Goal: Find specific page/section: Find specific page/section

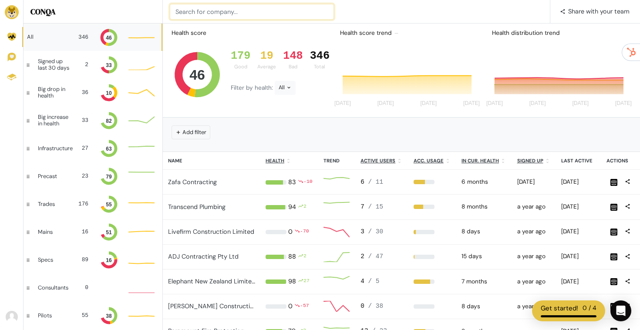
click at [209, 10] on input at bounding box center [252, 12] width 164 height 16
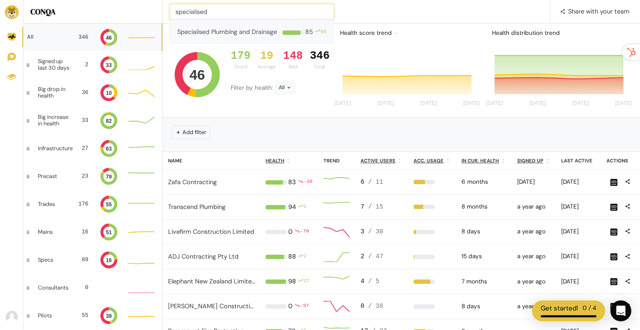
type input "specialised"
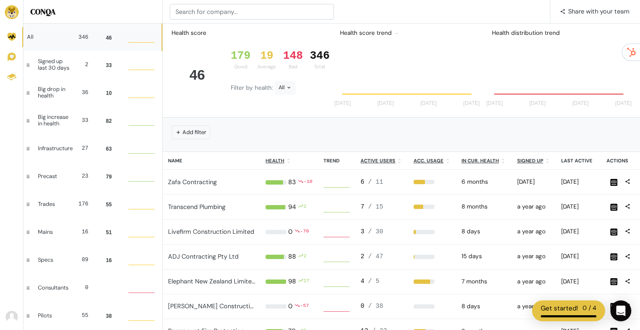
scroll to position [24, 26]
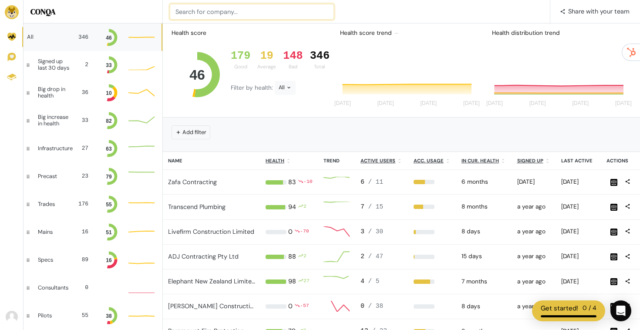
click at [238, 7] on input at bounding box center [252, 12] width 164 height 16
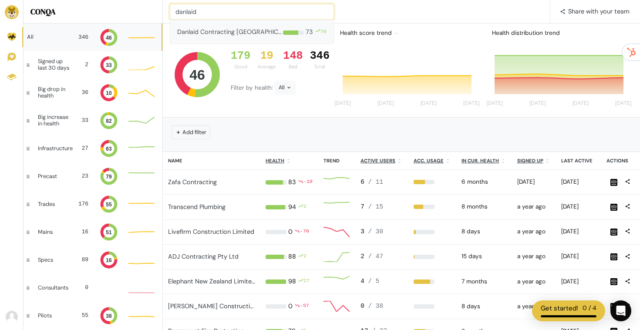
type input "danlaid"
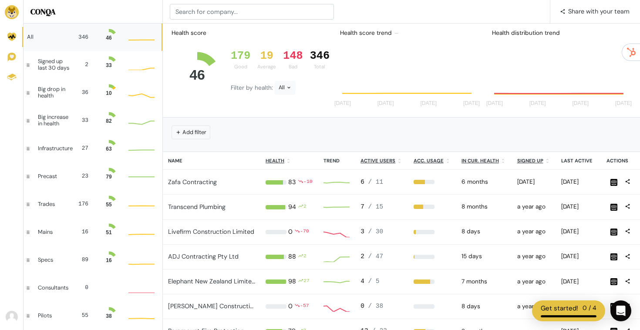
scroll to position [24, 26]
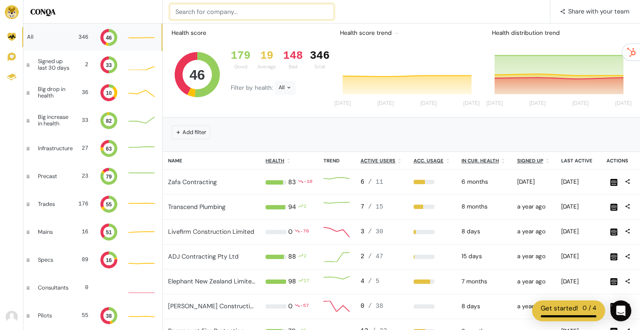
click at [197, 11] on input at bounding box center [252, 12] width 164 height 16
type input "brava"
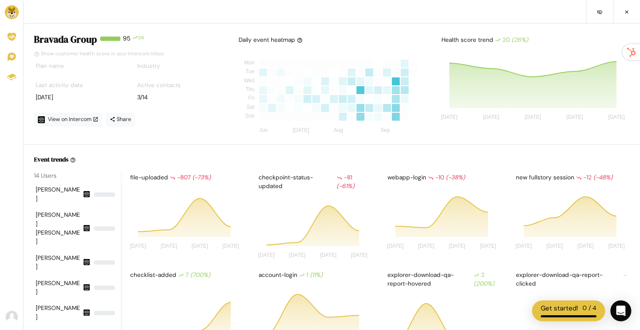
click at [9, 13] on img at bounding box center [12, 12] width 14 height 14
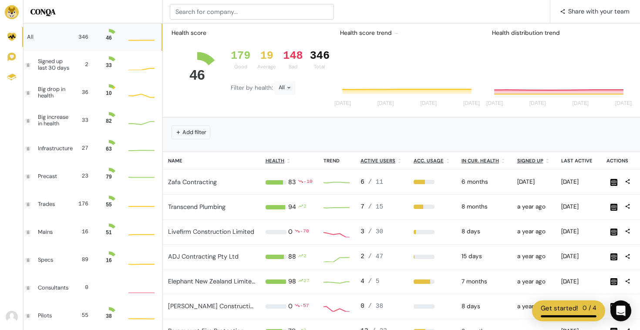
scroll to position [24, 26]
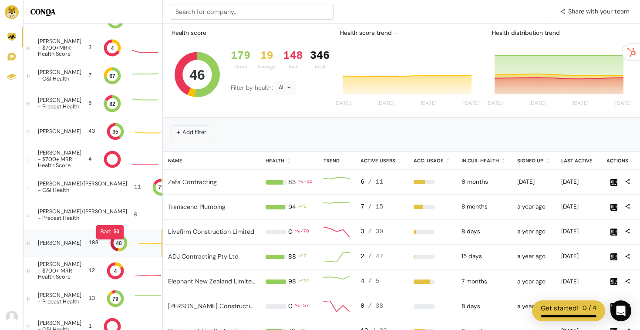
click at [111, 243] on icon at bounding box center [115, 243] width 8 height 17
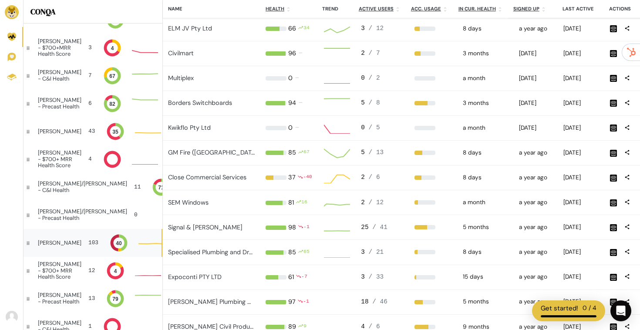
scroll to position [11, 26]
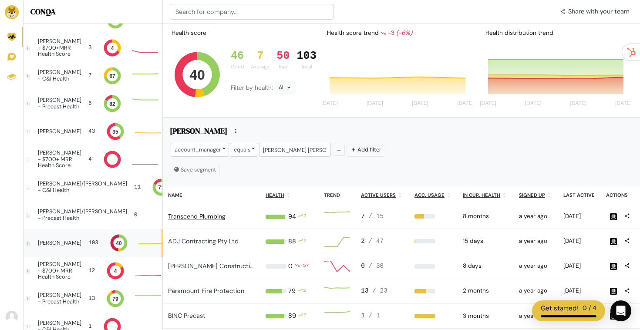
click at [189, 215] on link "Transcend Plumbing" at bounding box center [196, 216] width 57 height 8
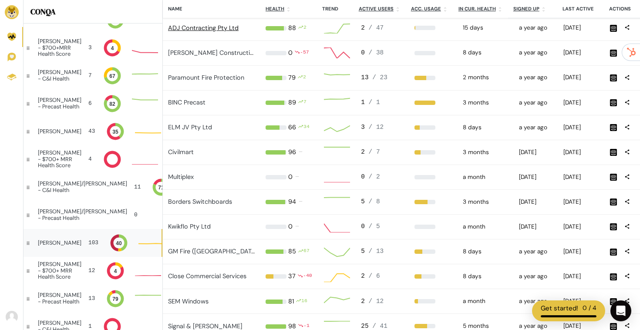
click at [207, 29] on link "ADJ Contracting Pty Ltd" at bounding box center [203, 28] width 71 height 8
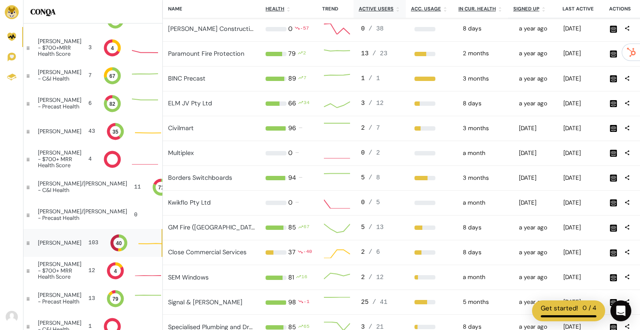
scroll to position [239, 0]
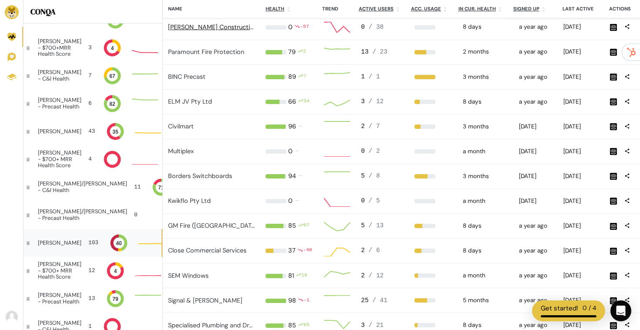
click at [215, 27] on link "Casello Constructions" at bounding box center [214, 27] width 92 height 8
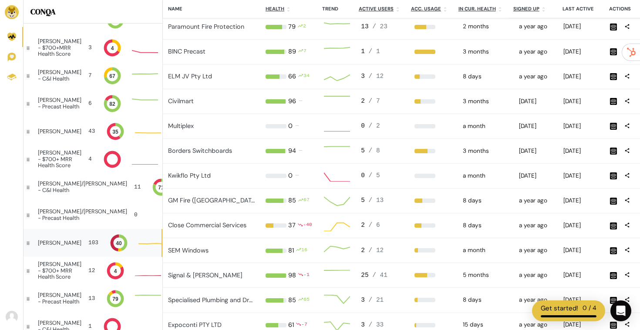
scroll to position [265, 0]
click at [202, 28] on link "Paramount Fire Protection" at bounding box center [206, 26] width 76 height 8
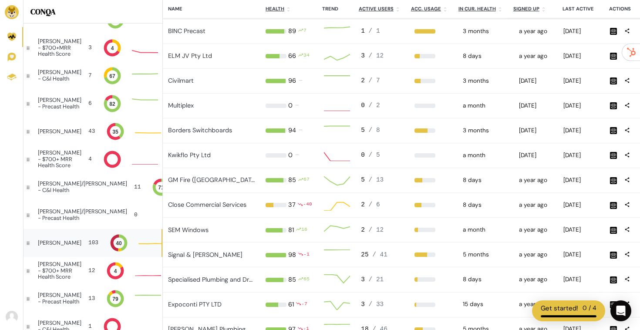
scroll to position [286, 0]
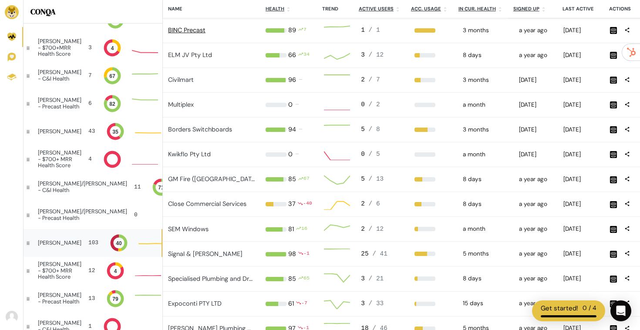
click at [196, 29] on link "BINC Precast" at bounding box center [186, 30] width 37 height 8
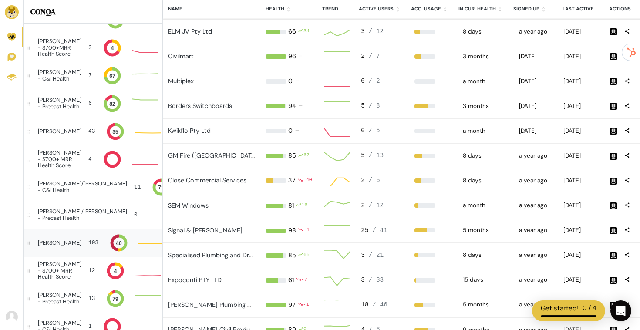
scroll to position [315, 0]
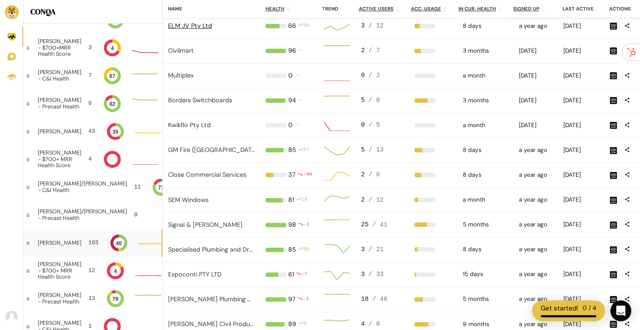
click at [205, 22] on link "ELM JV Pty Ltd" at bounding box center [190, 26] width 44 height 8
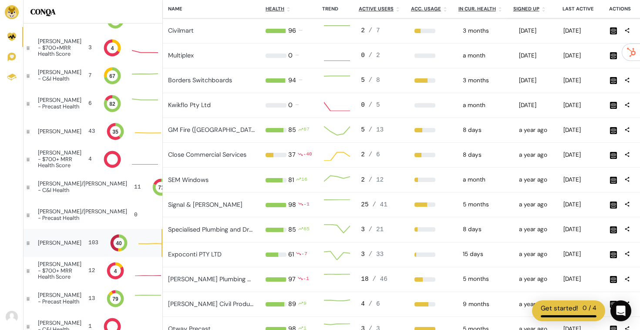
scroll to position [336, 0]
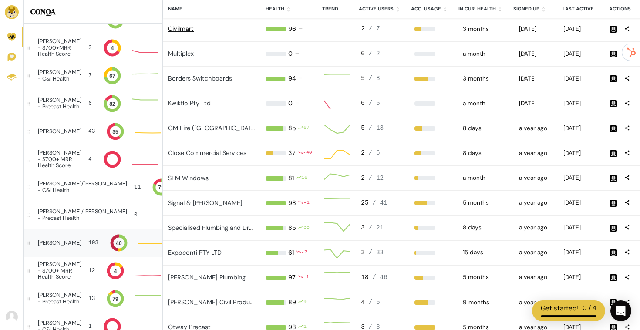
click at [178, 28] on link "Civilmart" at bounding box center [181, 29] width 26 height 8
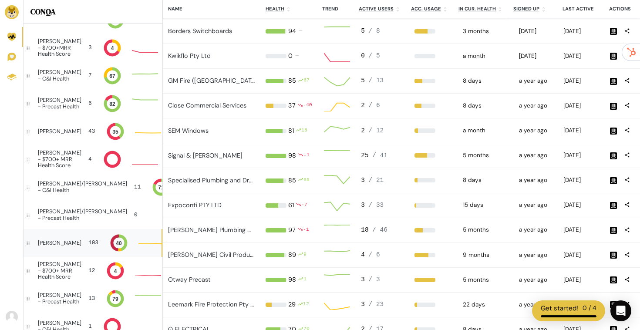
scroll to position [385, 0]
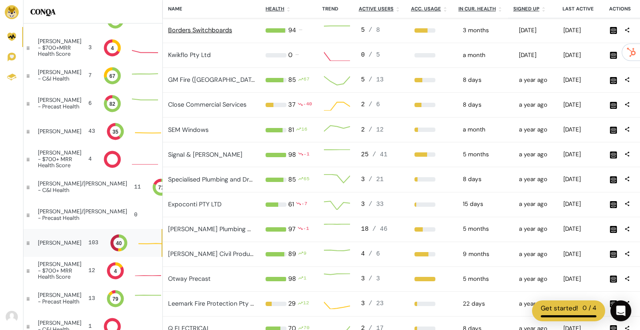
click at [212, 30] on link "Borders Switchboards" at bounding box center [200, 30] width 64 height 8
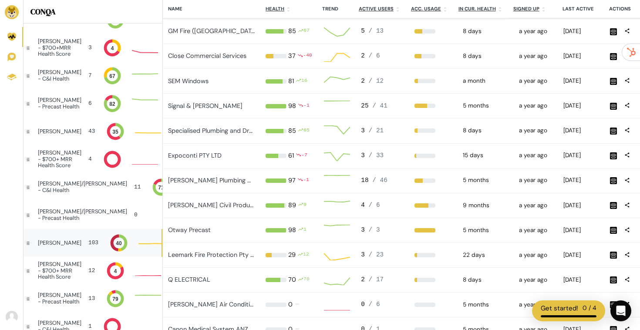
scroll to position [434, 0]
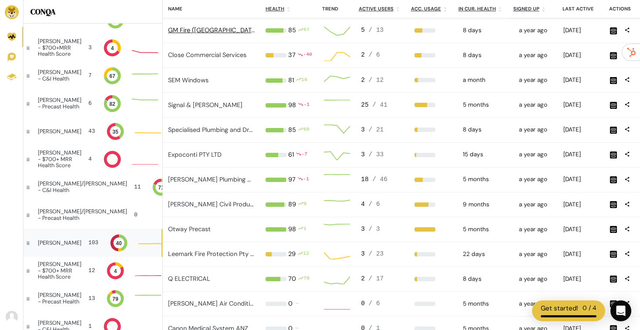
click at [195, 30] on link "GM Fire (QLD)" at bounding box center [214, 30] width 92 height 8
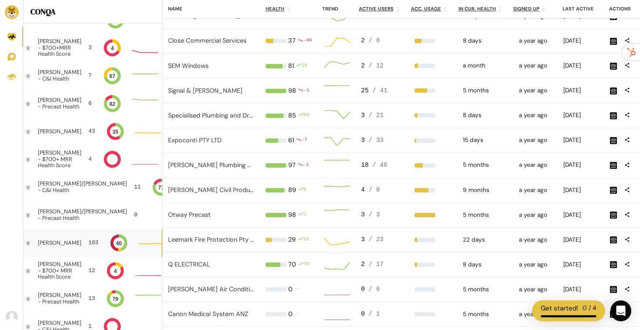
scroll to position [453, 0]
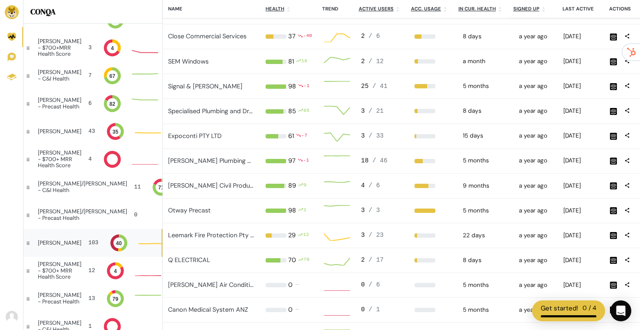
click at [232, 41] on div "Close Commercial Services" at bounding box center [211, 37] width 87 height 10
click at [232, 34] on link "Close Commercial Services" at bounding box center [207, 36] width 78 height 8
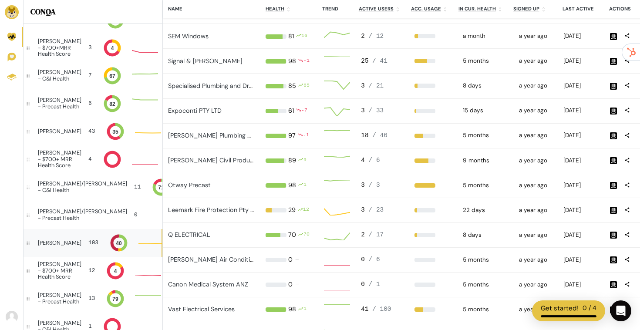
scroll to position [483, 0]
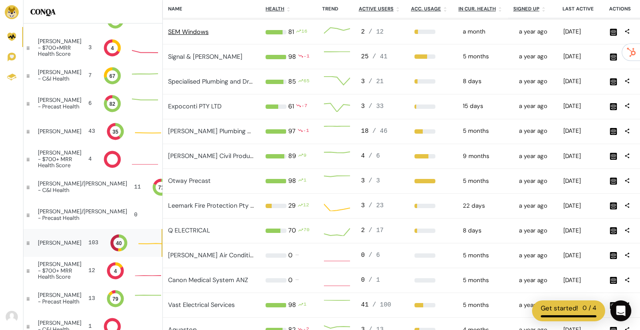
click at [194, 31] on link "SEM Windows" at bounding box center [188, 32] width 40 height 8
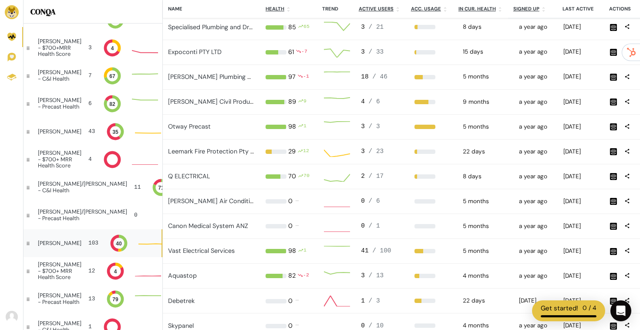
scroll to position [0, 0]
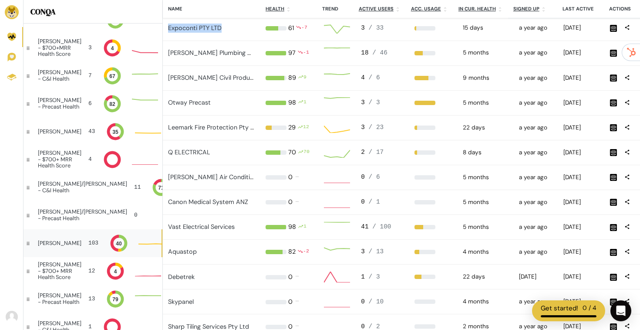
drag, startPoint x: 225, startPoint y: 27, endPoint x: 164, endPoint y: 27, distance: 61.4
click at [164, 27] on td "Expoconti PTY LTD" at bounding box center [212, 28] width 98 height 25
copy link "Expoconti PTY LTD"
click at [203, 26] on link "Expoconti PTY LTD" at bounding box center [195, 28] width 54 height 8
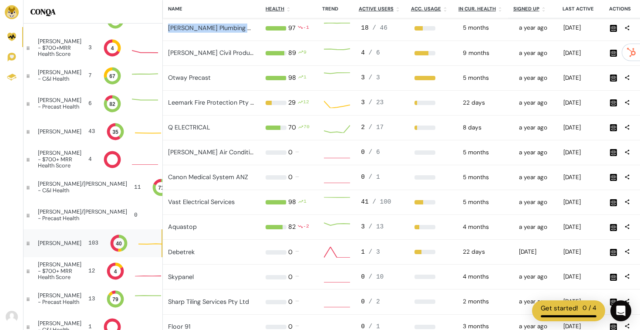
drag, startPoint x: 258, startPoint y: 27, endPoint x: 168, endPoint y: 28, distance: 90.1
click at [168, 28] on td "Liquid Vision Plumbing Group" at bounding box center [212, 28] width 98 height 25
copy link "Liquid Vision Plumbing Group"
click at [216, 29] on link "Liquid Vision Plumbing Group" at bounding box center [217, 28] width 98 height 8
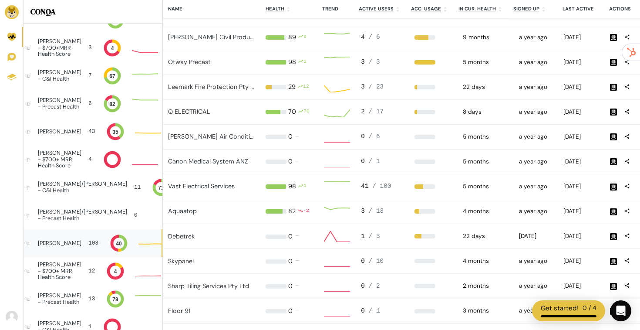
scroll to position [602, 0]
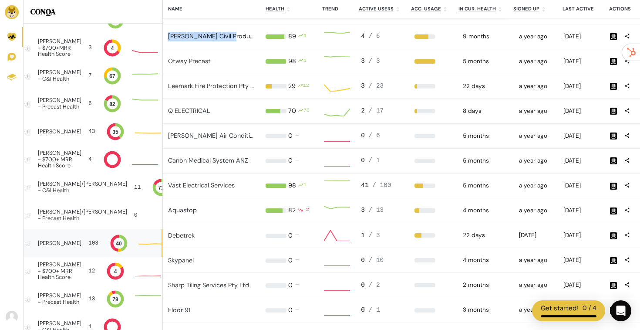
drag, startPoint x: 236, startPoint y: 36, endPoint x: 168, endPoint y: 37, distance: 67.5
click at [168, 37] on div "Hudson Civil Products" at bounding box center [211, 37] width 87 height 10
copy link "Hudson Civil Products"
click at [220, 35] on link "Hudson Civil Products" at bounding box center [213, 36] width 91 height 8
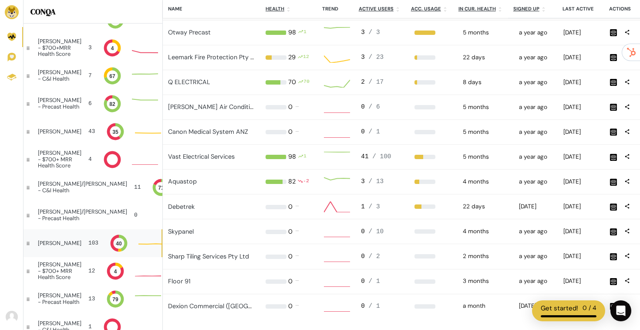
scroll to position [634, 0]
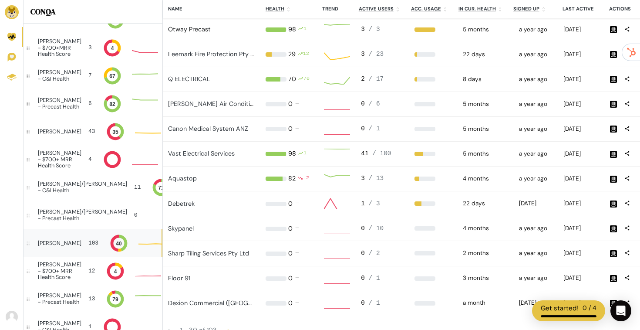
click at [203, 31] on link "Otway Precast" at bounding box center [189, 29] width 43 height 8
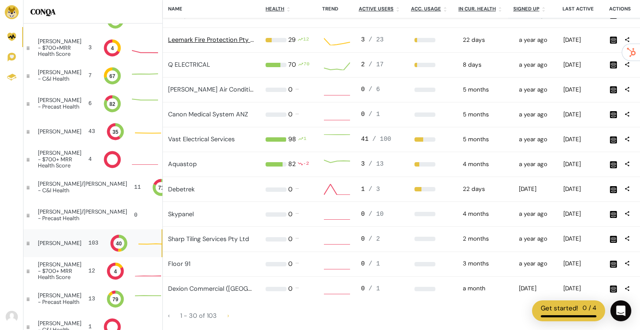
click at [209, 39] on link "Leemark Fire Protection Pty Ltd" at bounding box center [214, 40] width 92 height 8
click at [192, 63] on link "Q ELECTRICAL" at bounding box center [189, 65] width 42 height 8
click at [212, 92] on link "Ellis Air Conditioning Pty Ltd" at bounding box center [228, 89] width 120 height 8
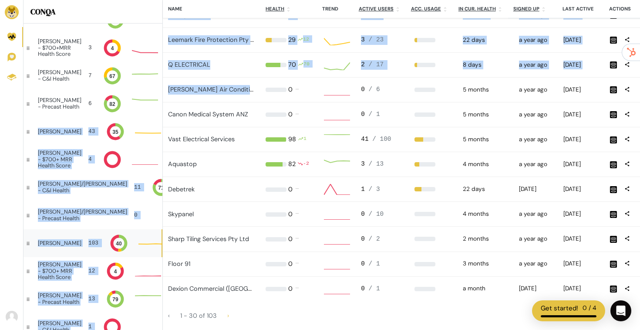
drag, startPoint x: 258, startPoint y: 88, endPoint x: 162, endPoint y: 93, distance: 95.9
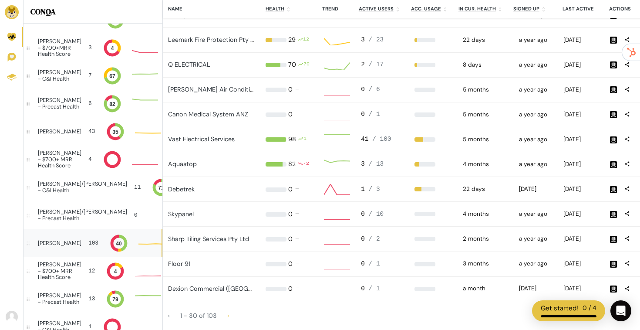
click at [265, 93] on td "0 0 % 0" at bounding box center [289, 89] width 58 height 25
drag, startPoint x: 254, startPoint y: 87, endPoint x: 166, endPoint y: 91, distance: 87.6
click at [166, 91] on td "Ellis Air Conditioning Pty Ltd" at bounding box center [212, 89] width 98 height 25
copy link "Ellis Air Conditioning Pty Ltd"
drag, startPoint x: 250, startPoint y: 114, endPoint x: 168, endPoint y: 111, distance: 82.3
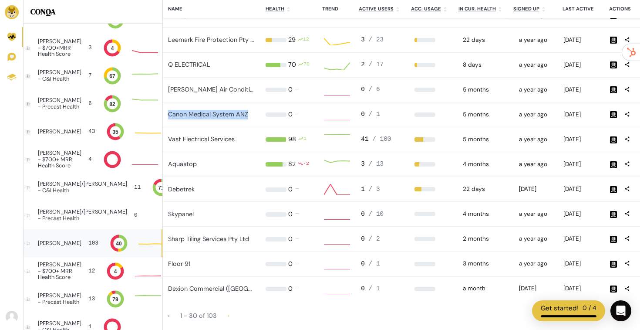
click at [168, 111] on td "Canon Medical System ANZ" at bounding box center [212, 114] width 98 height 25
copy link "Canon Medical System ANZ"
click at [241, 139] on div "Vast Electrical Services" at bounding box center [211, 140] width 87 height 10
click at [219, 139] on link "Vast Electrical Services" at bounding box center [201, 139] width 67 height 8
drag, startPoint x: 240, startPoint y: 138, endPoint x: 167, endPoint y: 140, distance: 73.2
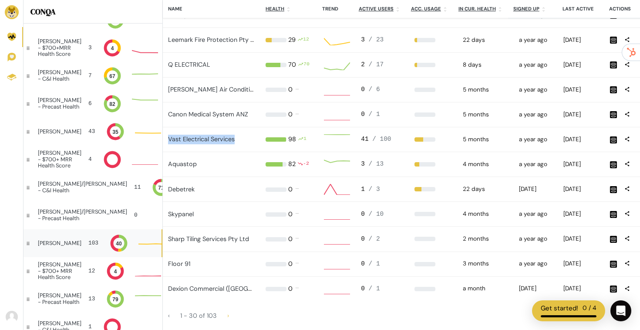
click at [167, 140] on td "Vast Electrical Services" at bounding box center [212, 139] width 98 height 25
copy link "Vast Electrical Services"
click at [186, 163] on link "Aquastop" at bounding box center [182, 164] width 29 height 8
click at [219, 161] on div "Aquastop" at bounding box center [211, 164] width 87 height 10
drag, startPoint x: 199, startPoint y: 167, endPoint x: 168, endPoint y: 165, distance: 31.0
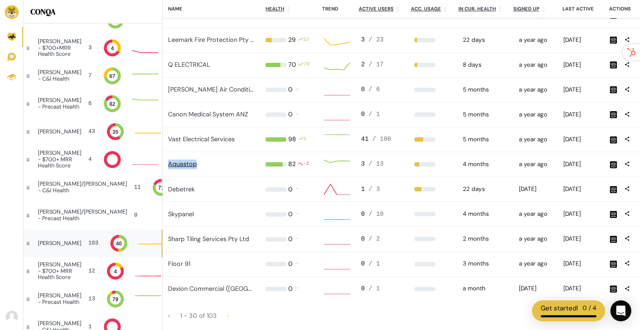
click at [168, 165] on div "Aquastop" at bounding box center [211, 164] width 87 height 10
copy link "Aquastop"
drag, startPoint x: 199, startPoint y: 189, endPoint x: 168, endPoint y: 189, distance: 31.3
click at [168, 189] on div "Debetrek" at bounding box center [211, 190] width 87 height 10
click at [168, 189] on link "Debetrek" at bounding box center [181, 189] width 27 height 8
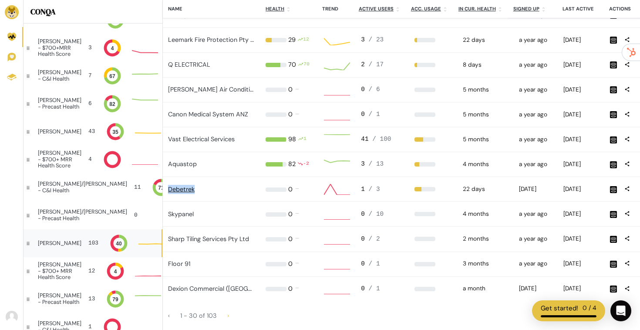
copy link "Debetrek"
drag, startPoint x: 212, startPoint y: 215, endPoint x: 167, endPoint y: 216, distance: 44.4
click at [167, 216] on td "Skypanel" at bounding box center [212, 214] width 98 height 25
copy link "Skypanel"
click at [187, 215] on link "Skypanel" at bounding box center [181, 214] width 26 height 8
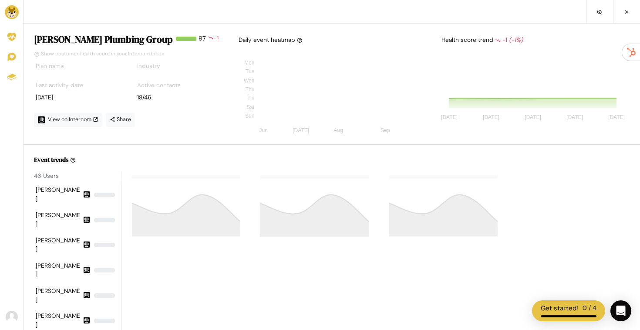
scroll to position [98, 190]
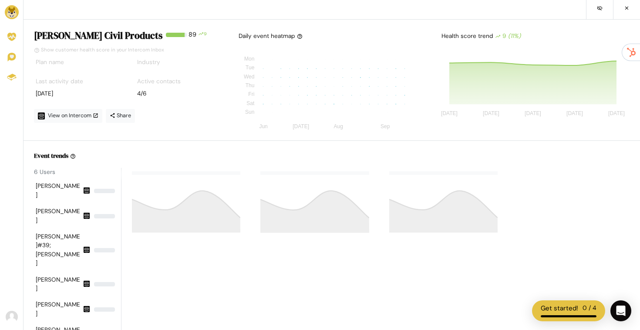
scroll to position [98, 190]
